Goal: Information Seeking & Learning: Find specific fact

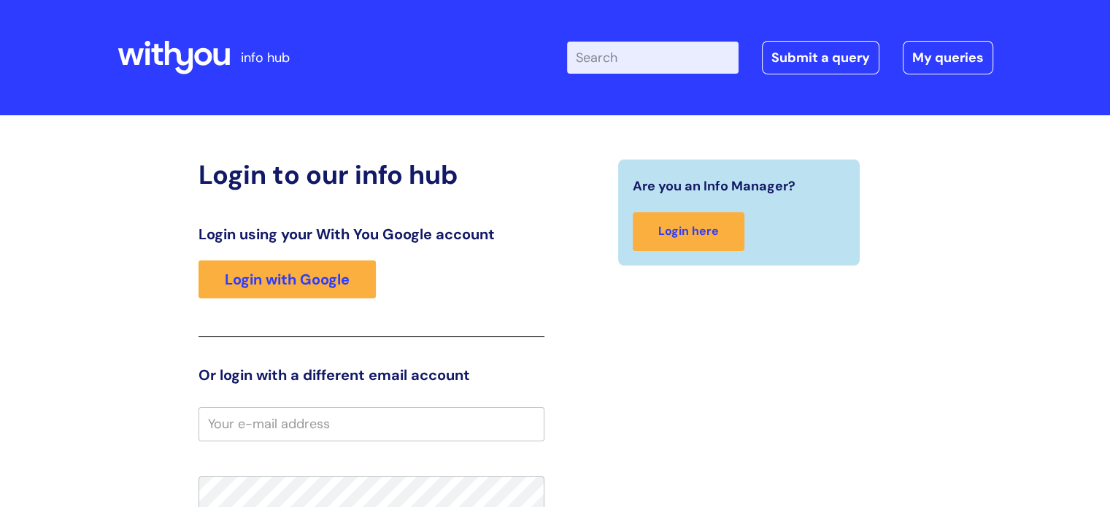
click at [655, 61] on input "Enter your search term here..." at bounding box center [652, 58] width 171 height 32
type input "compasionate leave"
click button "Search" at bounding box center [0, 0] width 0 height 0
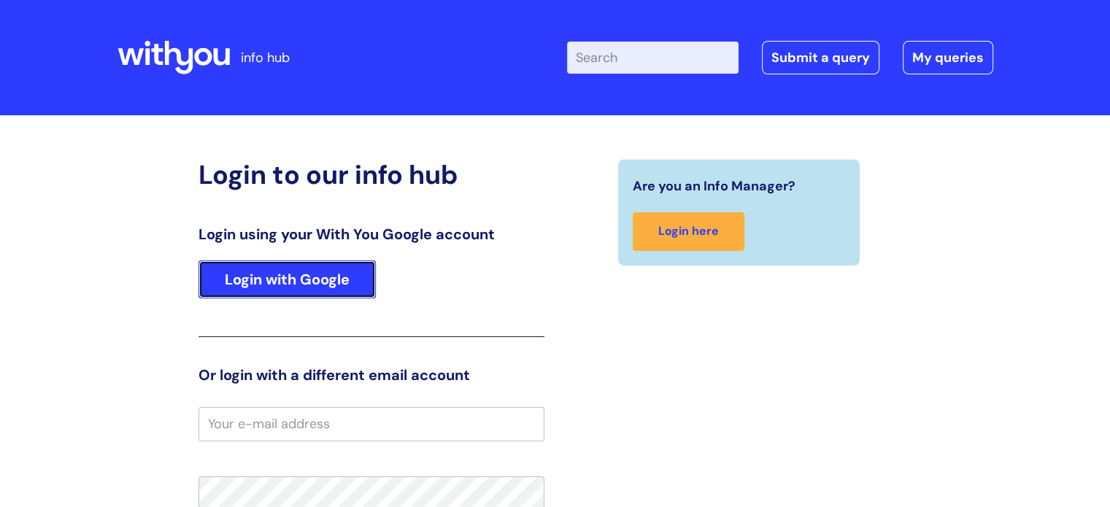
click at [332, 274] on link "Login with Google" at bounding box center [286, 279] width 177 height 38
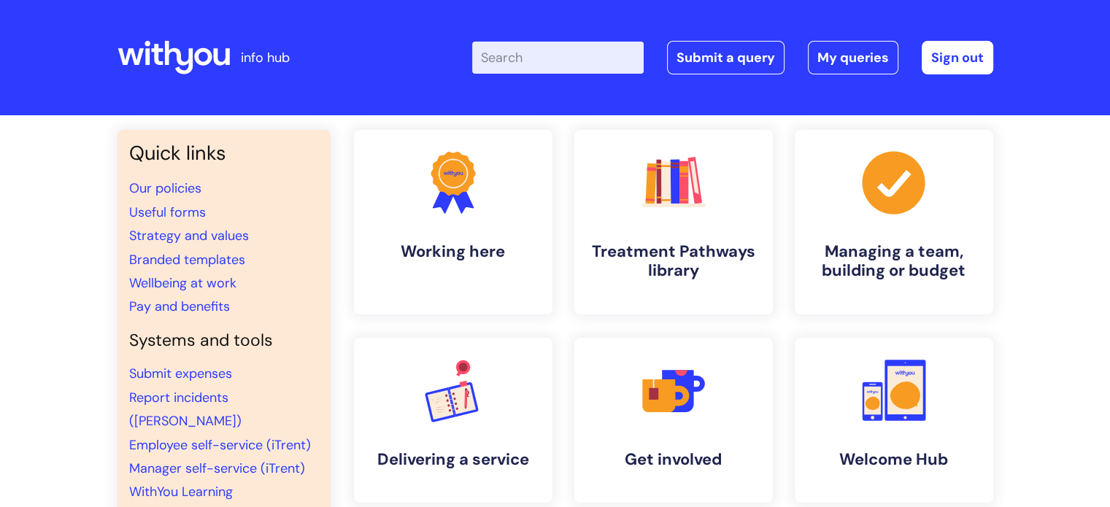
click at [574, 60] on input "Enter your search term here..." at bounding box center [557, 58] width 171 height 32
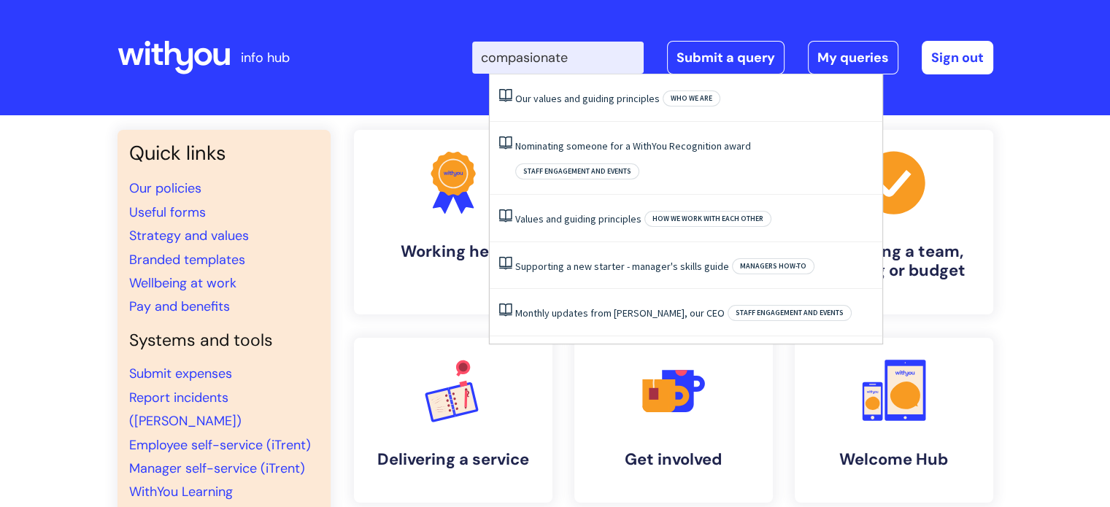
click at [555, 60] on input "compasionate" at bounding box center [557, 58] width 171 height 32
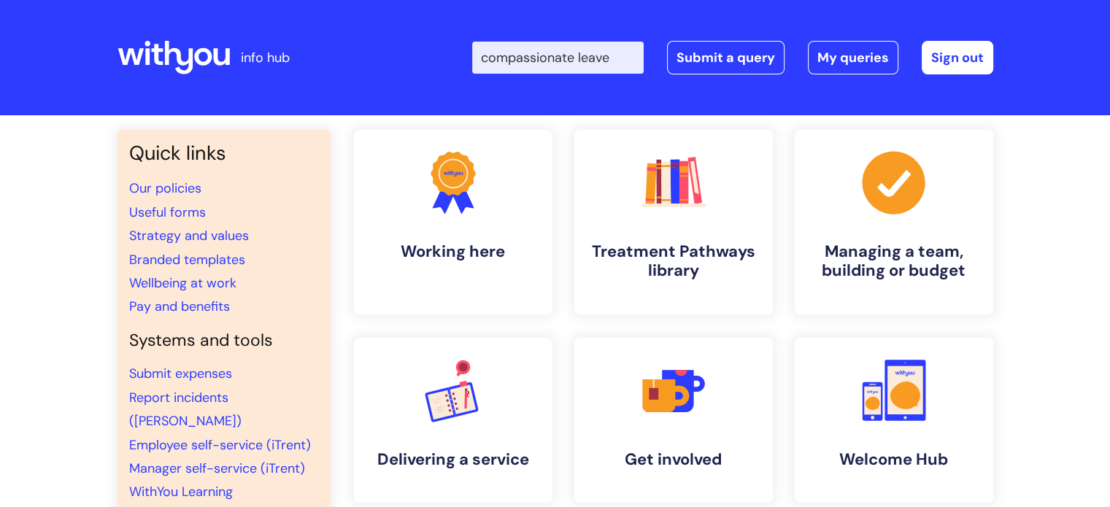
type input "compassionate leave"
click button "Search" at bounding box center [0, 0] width 0 height 0
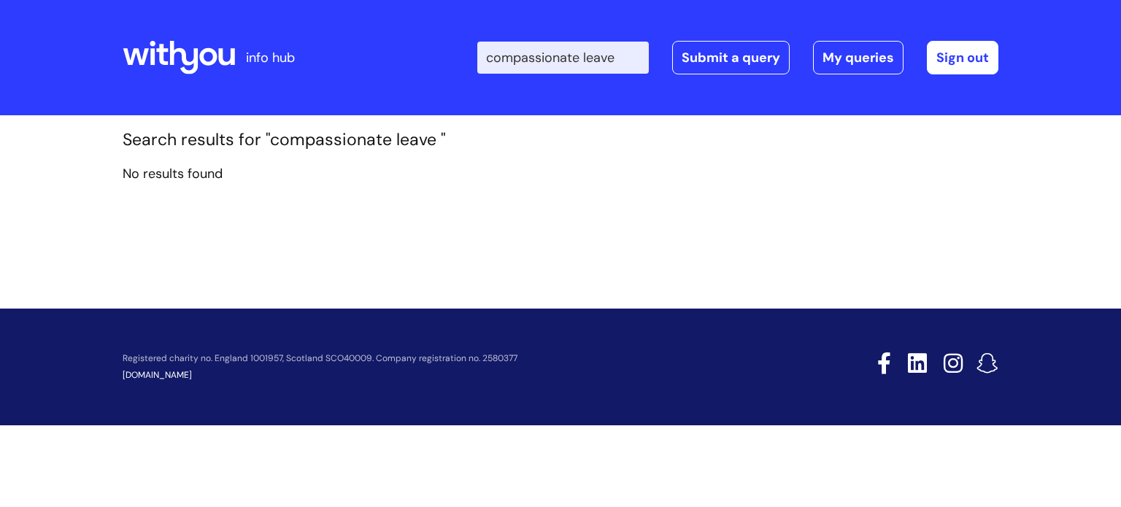
drag, startPoint x: 638, startPoint y: 61, endPoint x: 459, endPoint y: 71, distance: 179.8
click at [459, 71] on div "Enter your search term here... compassionate leave Search Submit a query My que…" at bounding box center [669, 58] width 658 height 86
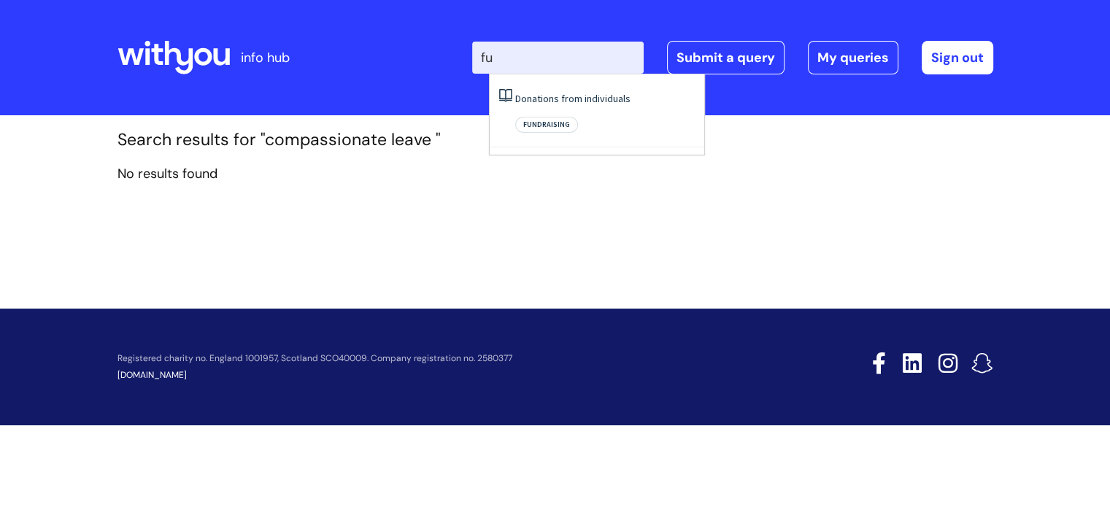
type input "f"
